Goal: Find specific page/section: Find specific page/section

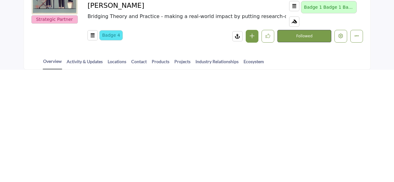
scroll to position [110, 0]
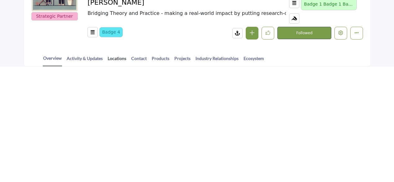
click at [120, 57] on link "Locations" at bounding box center [116, 60] width 19 height 11
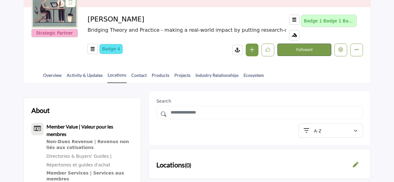
scroll to position [93, 0]
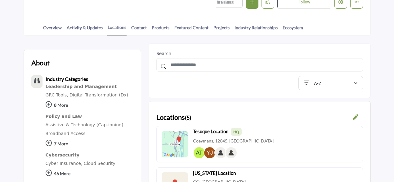
scroll to position [124, 0]
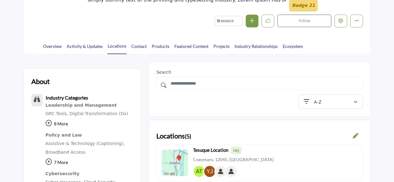
click at [0, 0] on div at bounding box center [0, 0] width 0 height 0
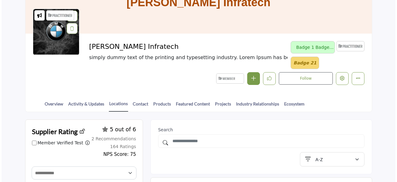
scroll to position [62, 0]
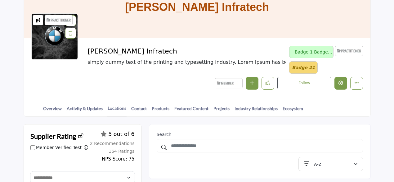
click at [340, 82] on icon "Edit company" at bounding box center [341, 82] width 5 height 5
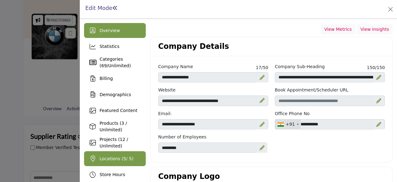
click at [118, 160] on span "Locations ( 5 / 5)" at bounding box center [117, 158] width 34 height 5
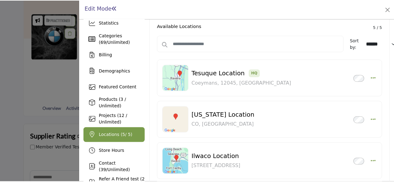
scroll to position [31, 0]
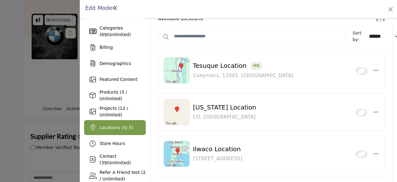
click at [93, 8] on h1 "Edit Mode" at bounding box center [101, 8] width 33 height 7
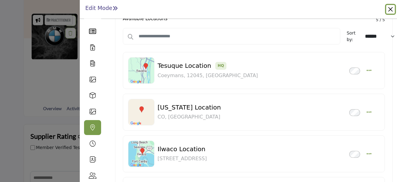
click at [391, 10] on button "Close" at bounding box center [390, 9] width 9 height 9
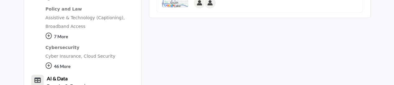
scroll to position [465, 0]
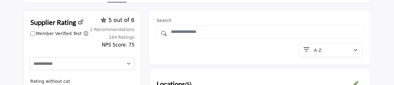
scroll to position [207, 0]
